Goal: Task Accomplishment & Management: Complete application form

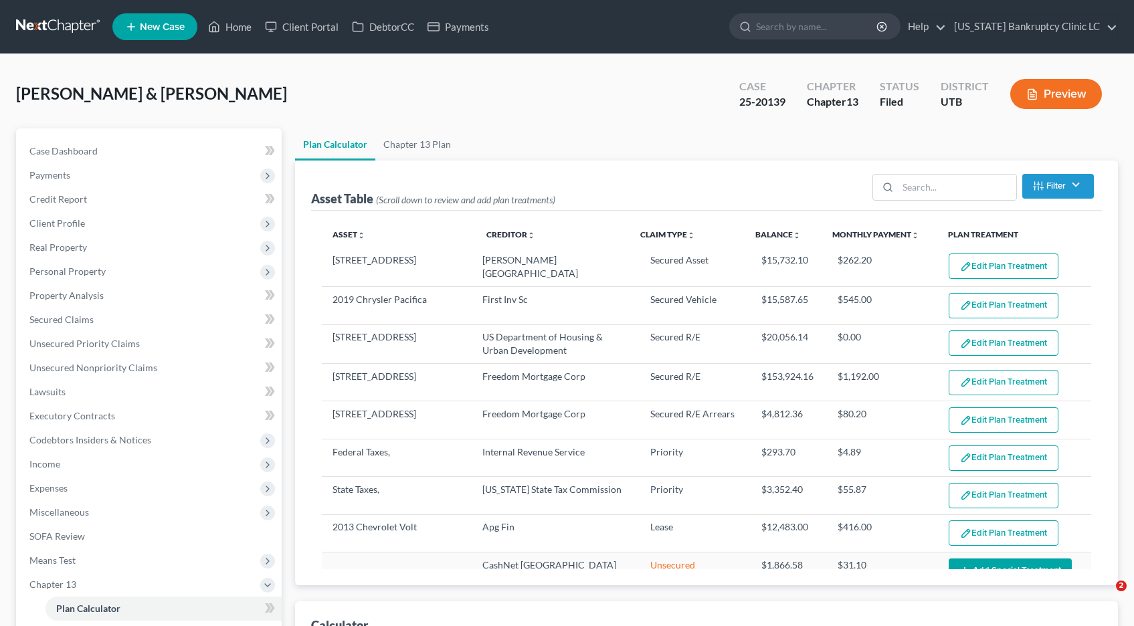
select select "59"
click at [43, 296] on span "Property Analysis" at bounding box center [66, 295] width 74 height 11
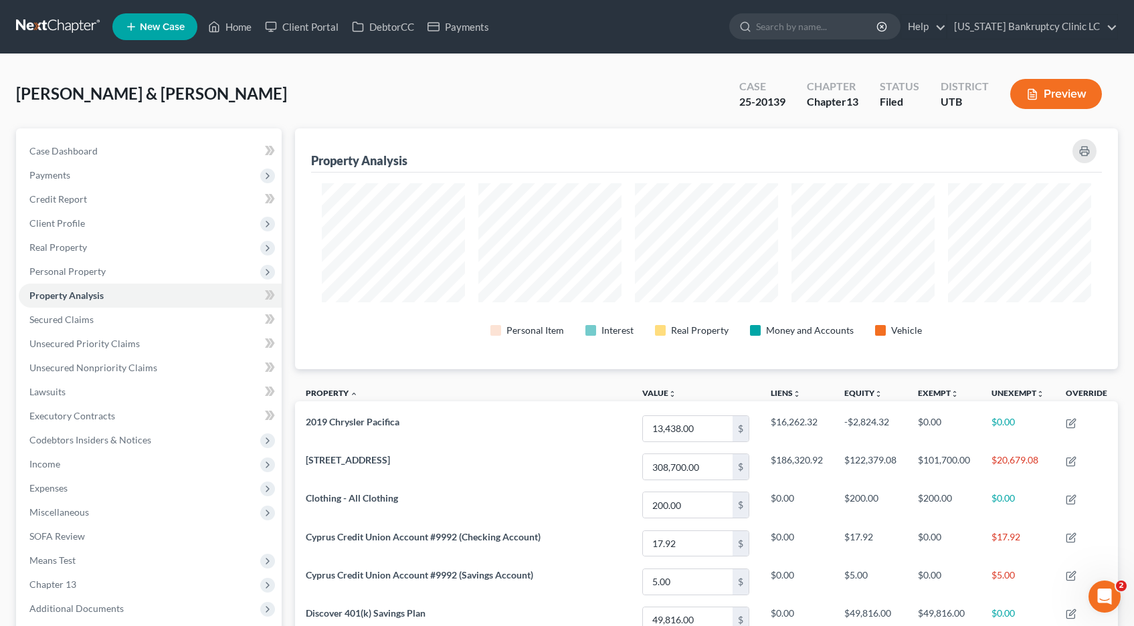
click at [68, 23] on link at bounding box center [59, 27] width 86 height 24
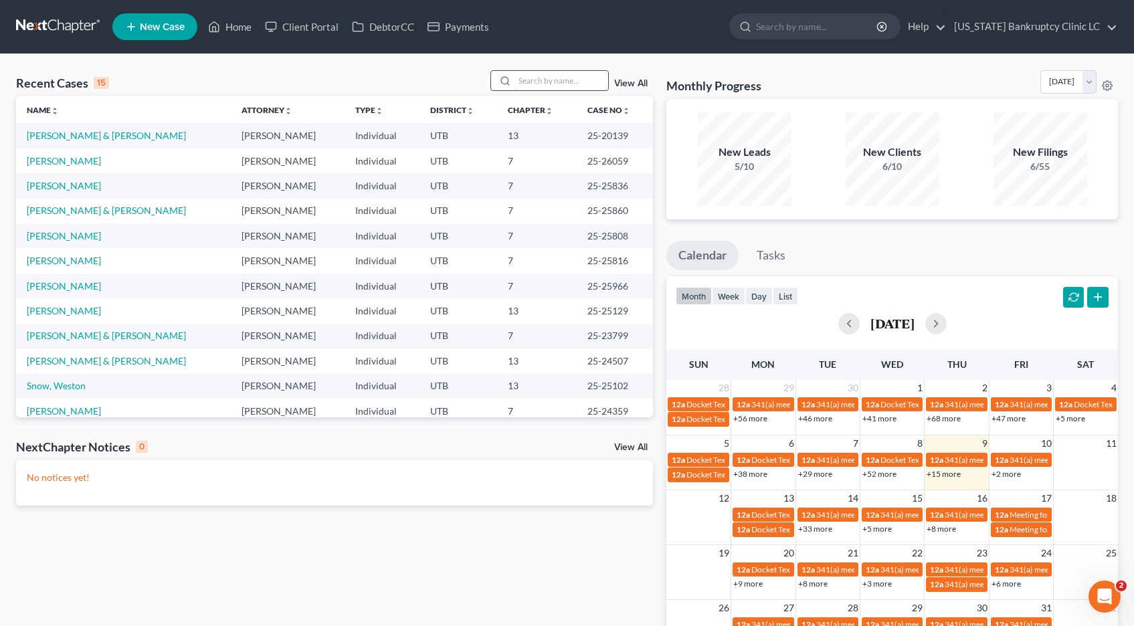
click at [527, 81] on input "search" at bounding box center [561, 80] width 94 height 19
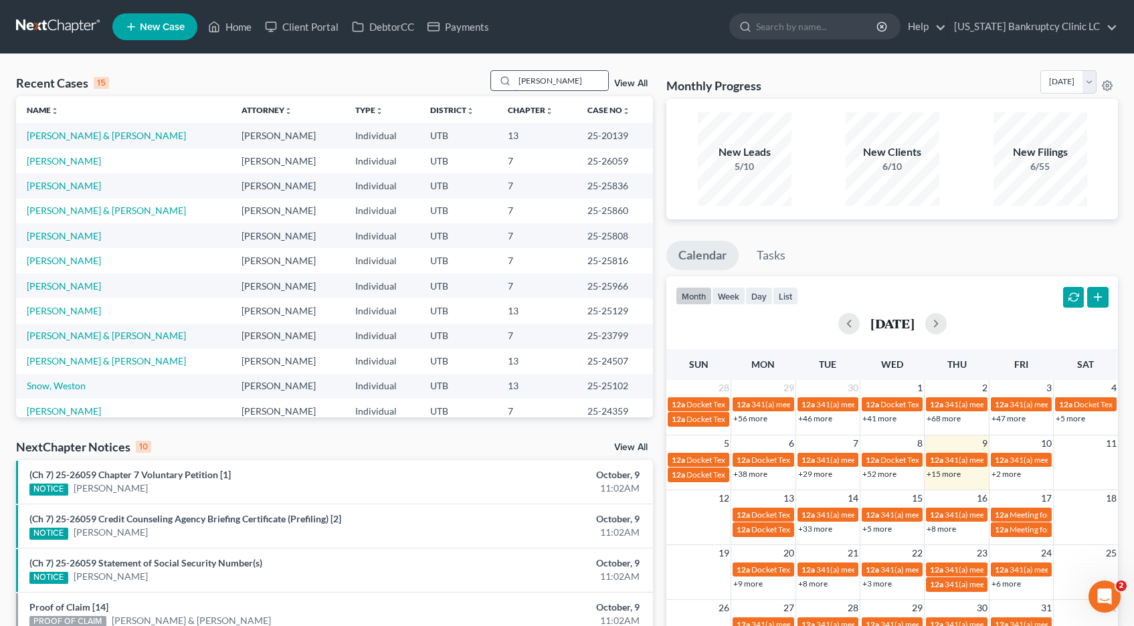
type input "roberts"
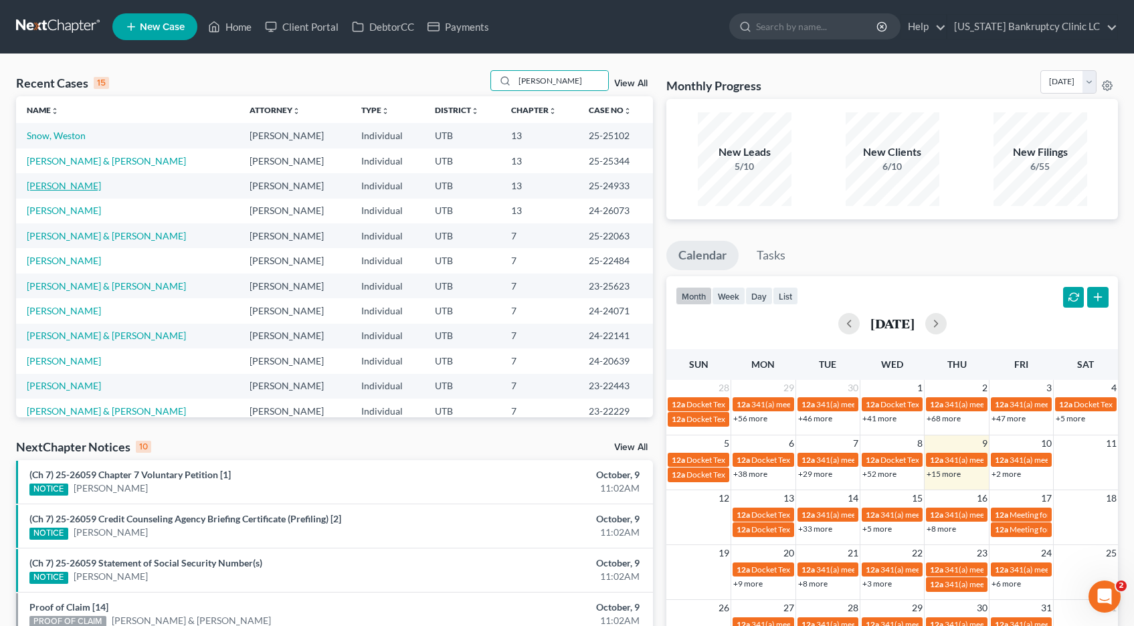
click at [62, 187] on link "Roberts, Arrie" at bounding box center [64, 185] width 74 height 11
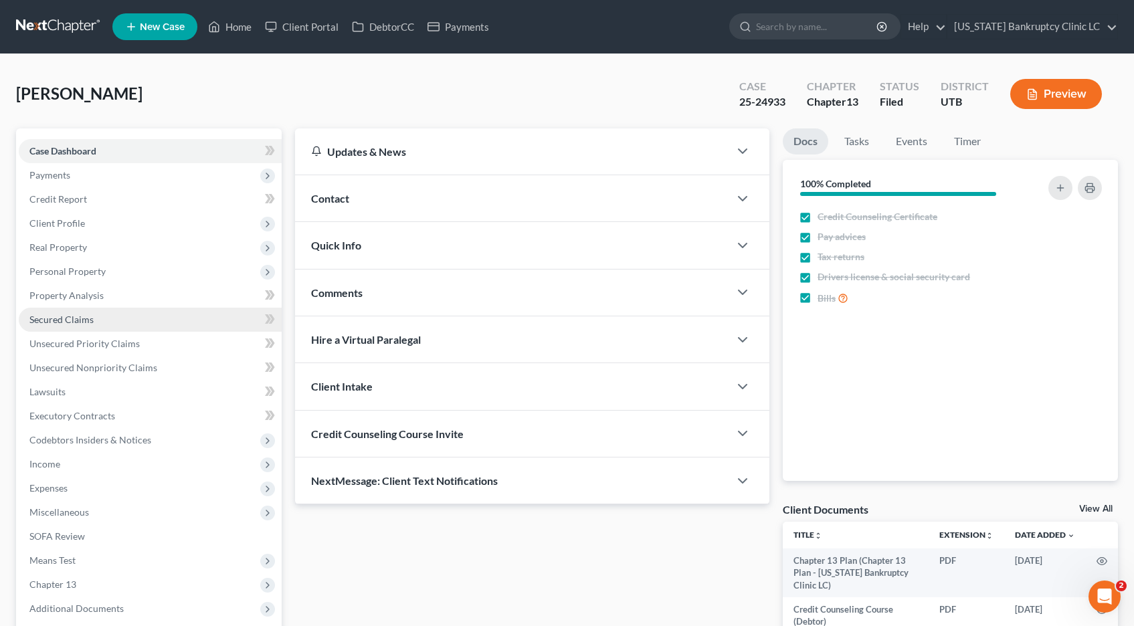
click at [66, 319] on span "Secured Claims" at bounding box center [61, 319] width 64 height 11
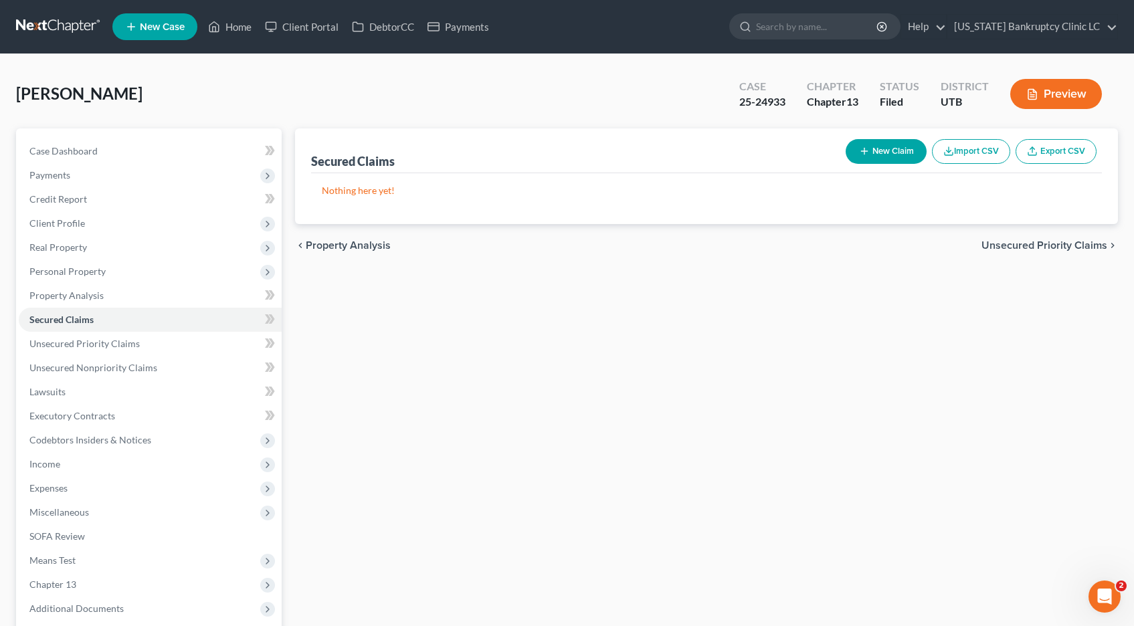
click at [875, 150] on button "New Claim" at bounding box center [886, 151] width 81 height 25
select select "0"
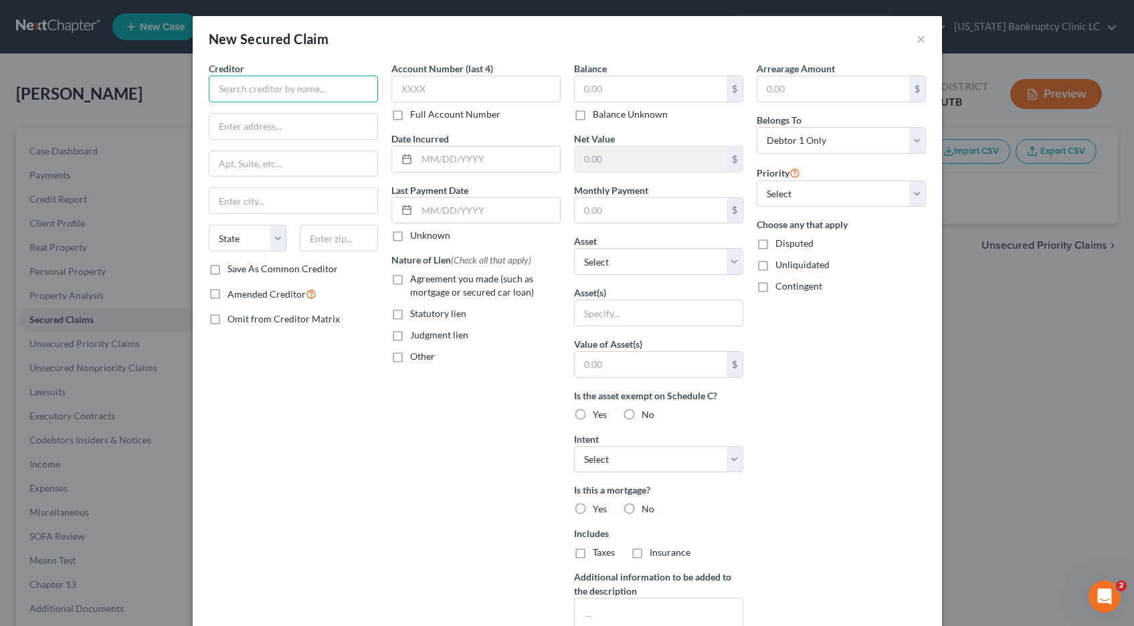
click at [308, 93] on input "text" at bounding box center [293, 89] width 169 height 27
type input "VW Credit, Inc."
type input "PO Box 9013"
type input "Addison"
select select "45"
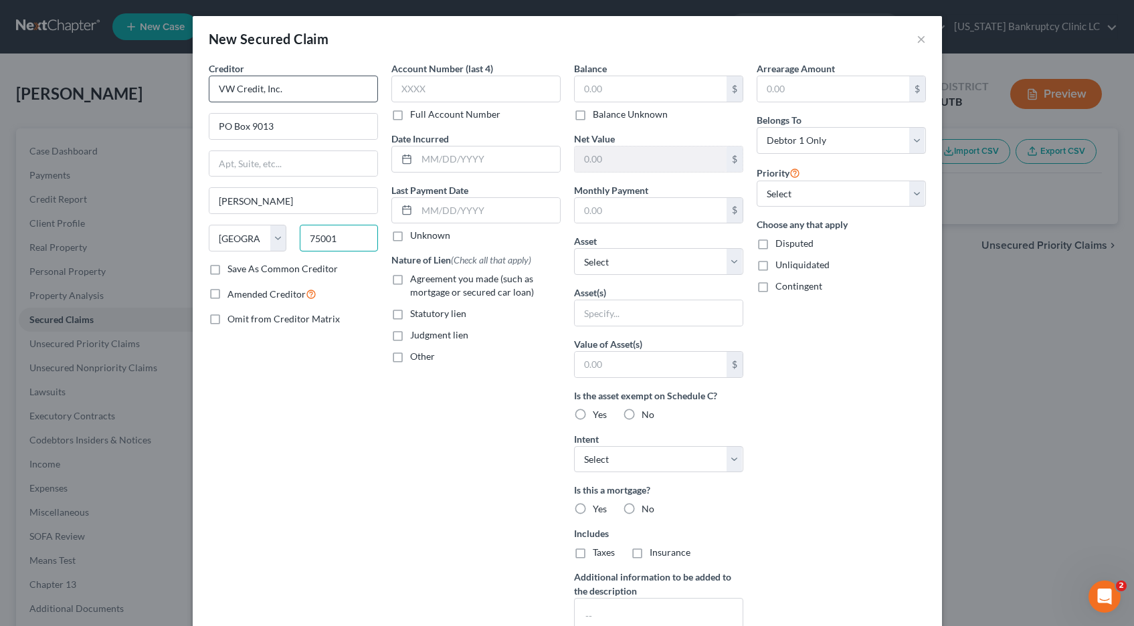
type input "75001"
click at [227, 269] on label "Save As Common Creditor" at bounding box center [282, 268] width 110 height 13
click at [233, 269] on input "Save As Common Creditor" at bounding box center [237, 266] width 9 height 9
checkbox input "true"
click at [595, 83] on input "text" at bounding box center [651, 88] width 152 height 25
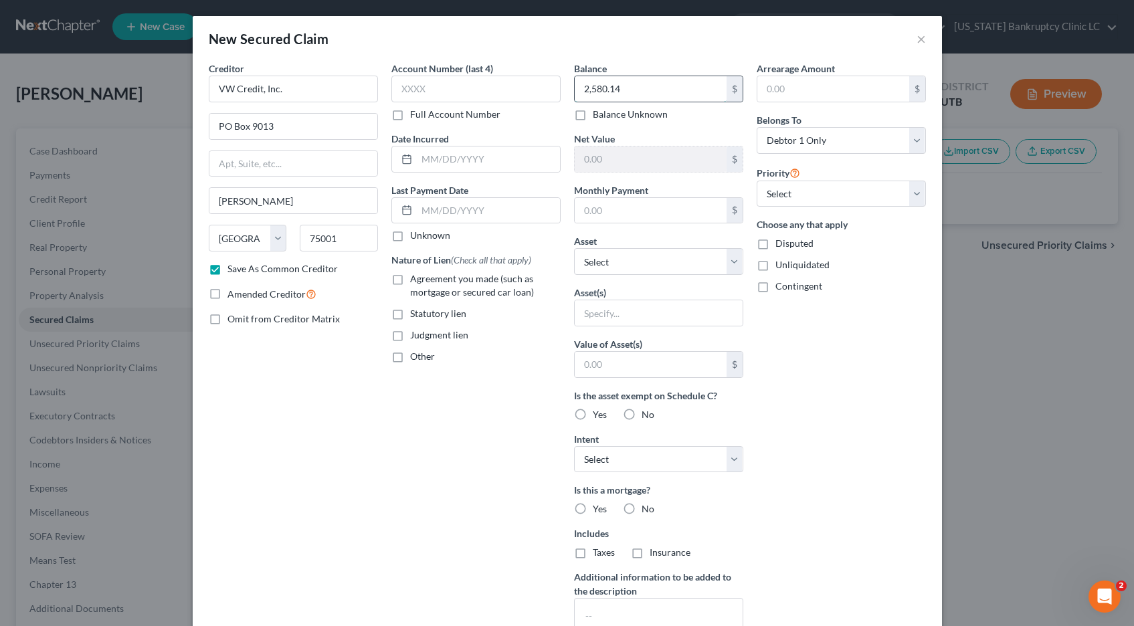
type input "2,580.14"
click at [737, 260] on select "Select Other Multiple Assets 2018 Audi Q7 - $14553.0 Venmo (Other (Credit Union…" at bounding box center [658, 261] width 169 height 27
select select "2"
click at [574, 248] on select "Select Other Multiple Assets 2018 Audi Q7 - $14553.0 Venmo (Other (Credit Union…" at bounding box center [658, 261] width 169 height 27
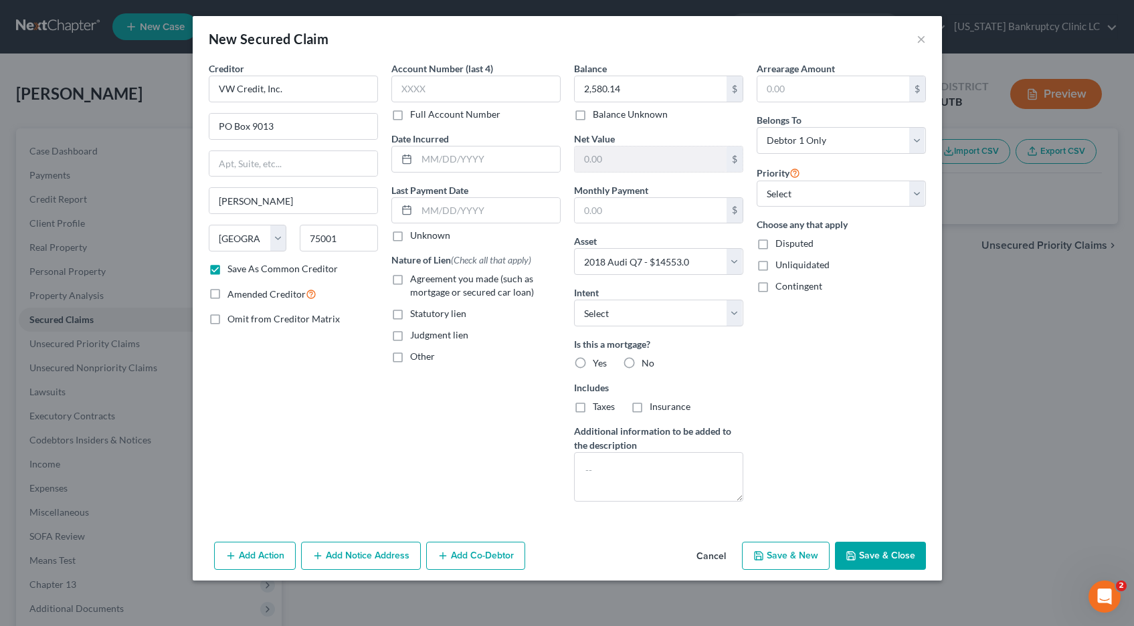
click at [642, 361] on label "No" at bounding box center [648, 363] width 13 height 13
click at [647, 361] on input "No" at bounding box center [651, 361] width 9 height 9
radio input "true"
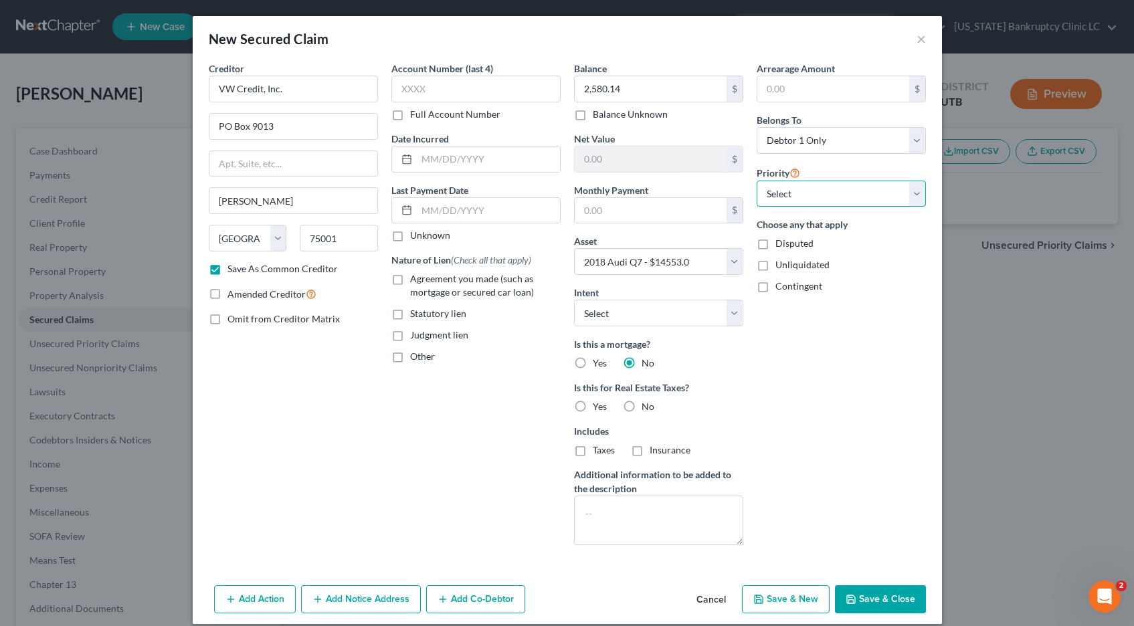
click at [917, 191] on select "Select 1st 2nd 3rd 4th 5th 6th 7th 8th 9th 10th 11th 12th 13th 14th 15th 16th 1…" at bounding box center [841, 194] width 169 height 27
select select "0"
click at [757, 181] on select "Select 1st 2nd 3rd 4th 5th 6th 7th 8th 9th 10th 11th 12th 13th 14th 15th 16th 1…" at bounding box center [841, 194] width 169 height 27
click at [410, 280] on label "Agreement you made (such as mortgage or secured car loan)" at bounding box center [485, 285] width 151 height 27
click at [415, 280] on input "Agreement you made (such as mortgage or secured car loan)" at bounding box center [419, 276] width 9 height 9
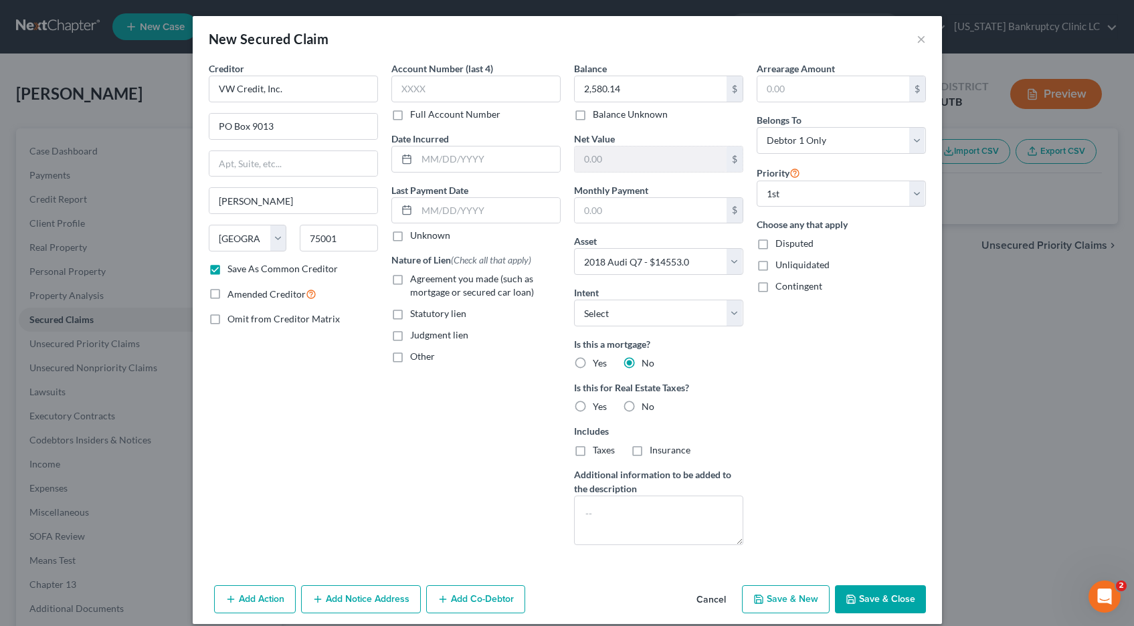
checkbox input "true"
click at [857, 599] on button "Save & Close" at bounding box center [880, 599] width 91 height 28
checkbox input "false"
select select
